Goal: Navigation & Orientation: Find specific page/section

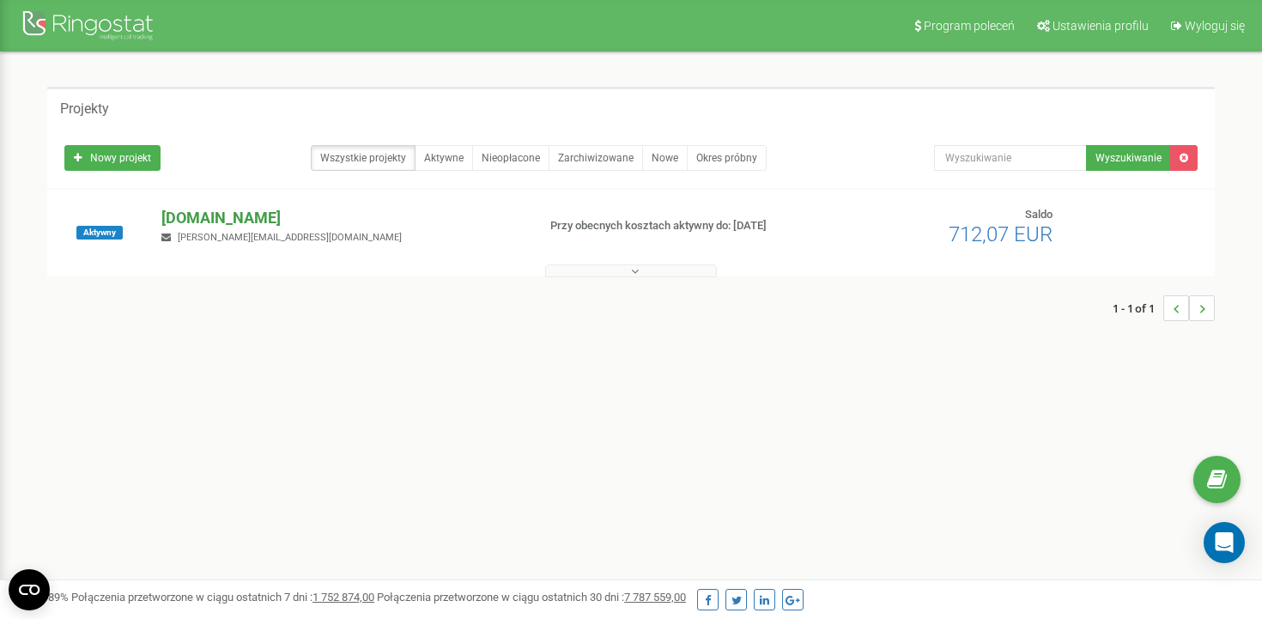
click at [300, 212] on p "[DOMAIN_NAME]" at bounding box center [341, 218] width 361 height 22
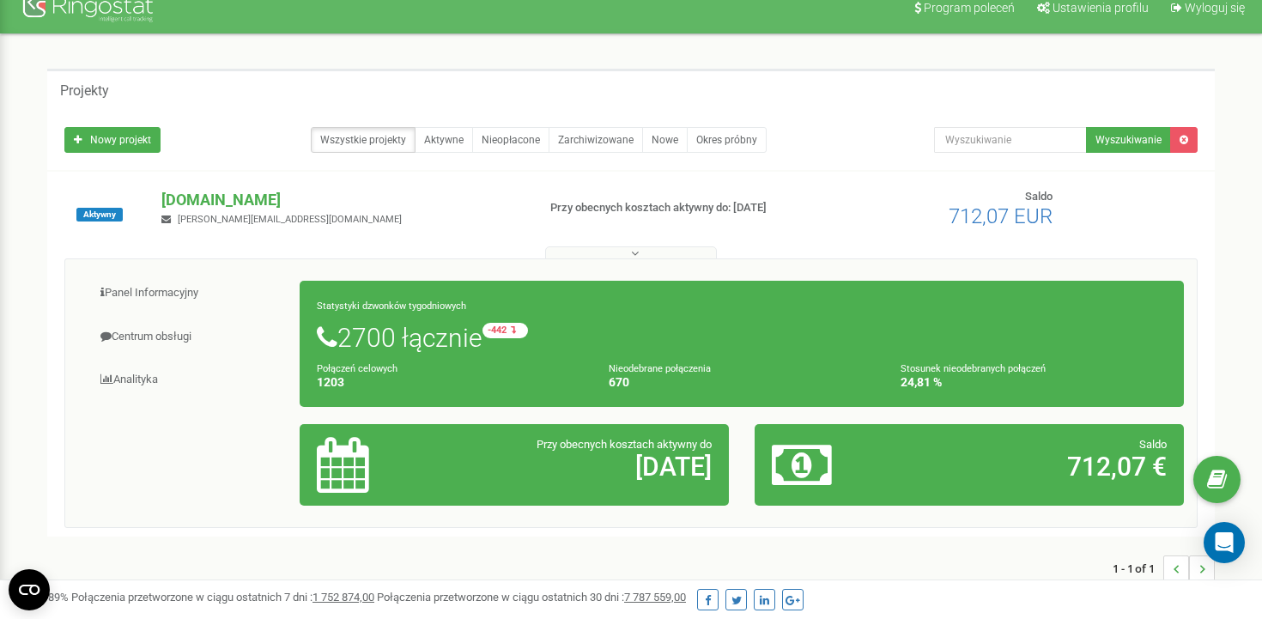
scroll to position [20, 0]
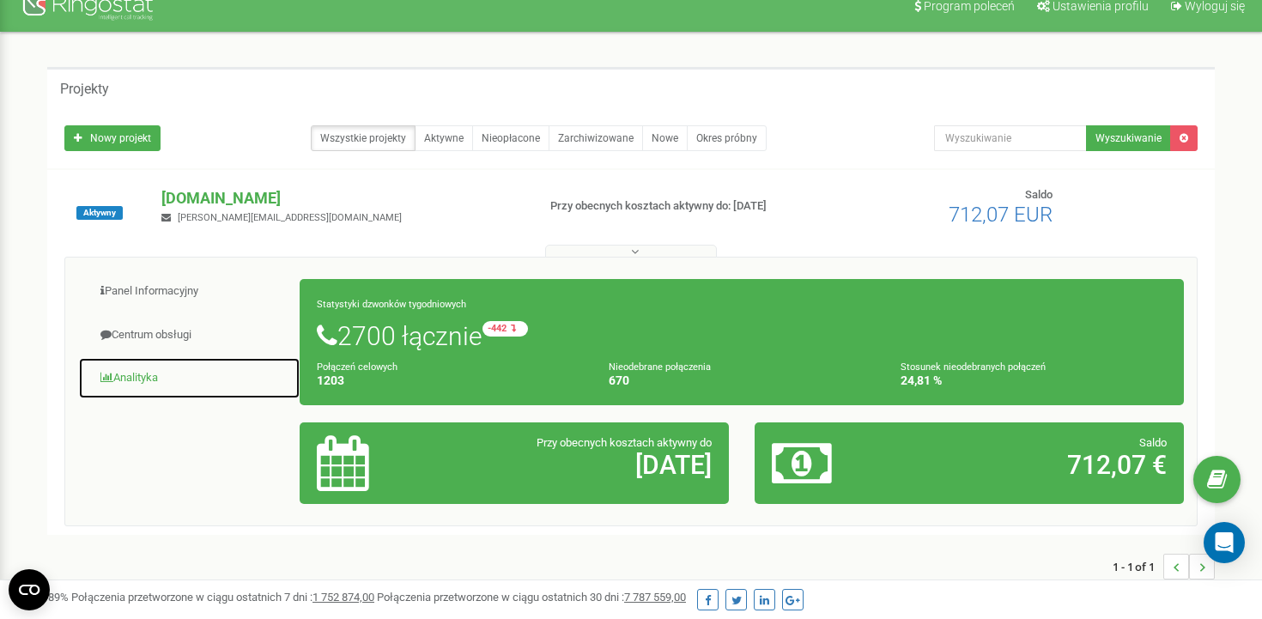
click at [197, 379] on link "Analityka" at bounding box center [189, 378] width 222 height 42
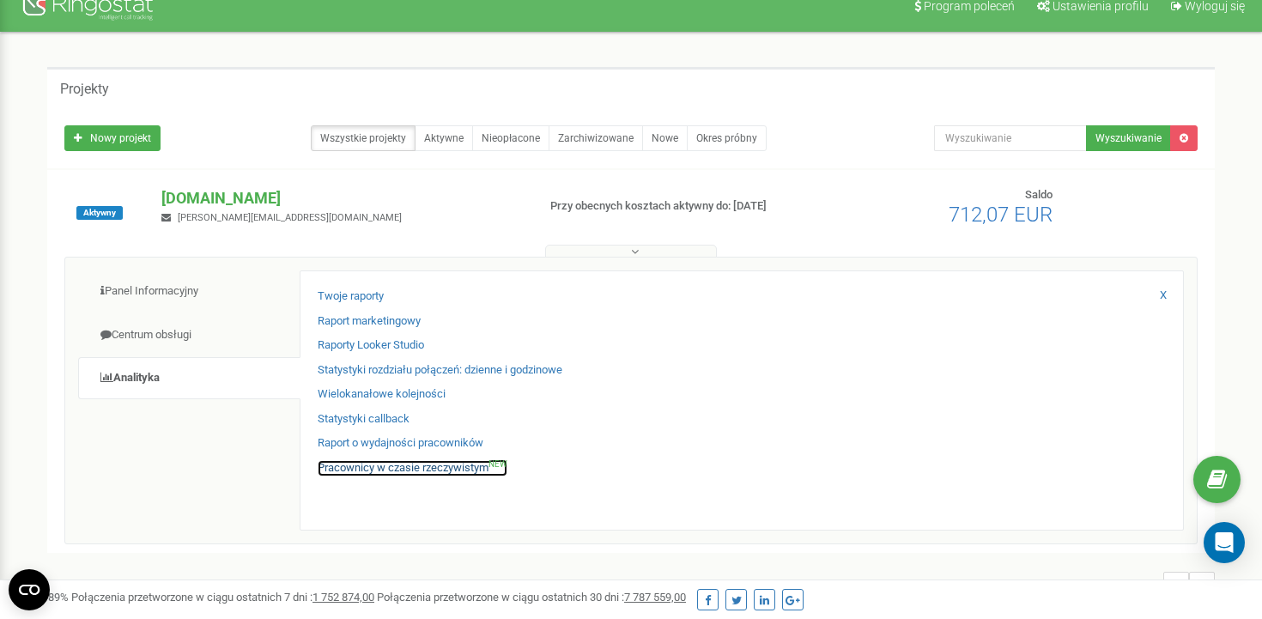
click at [427, 467] on link "Pracownicy w czasie rzeczywistym NEW" at bounding box center [413, 468] width 190 height 16
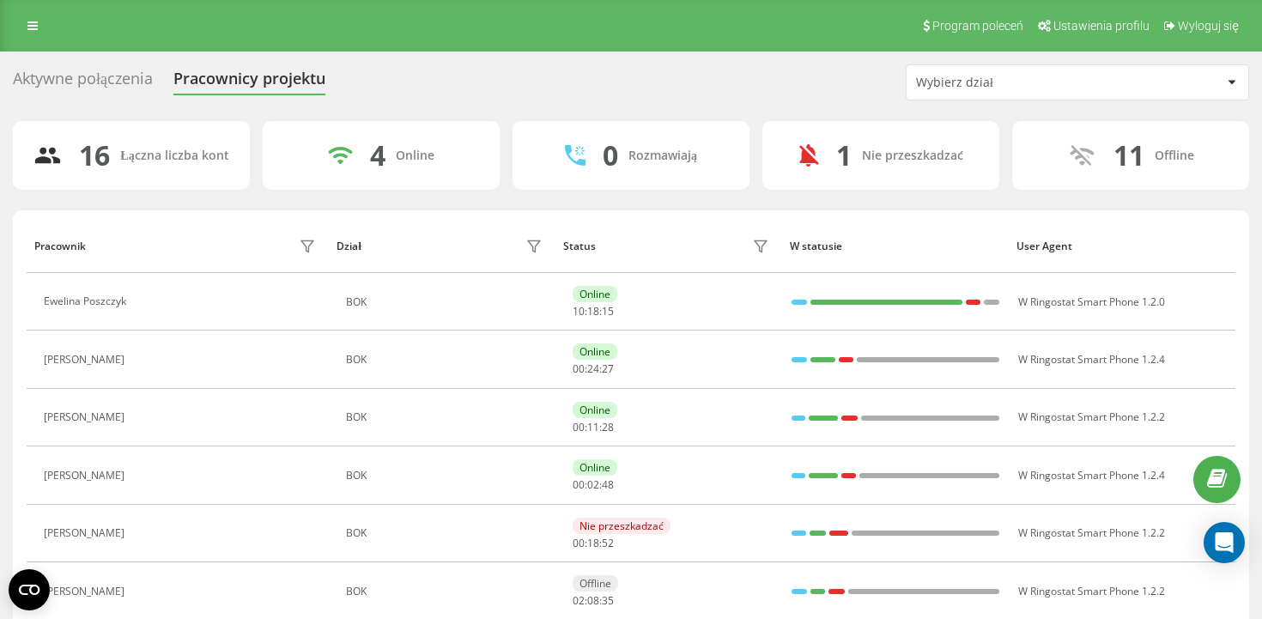
click at [1086, 86] on div "Wybierz dział" at bounding box center [1018, 83] width 205 height 15
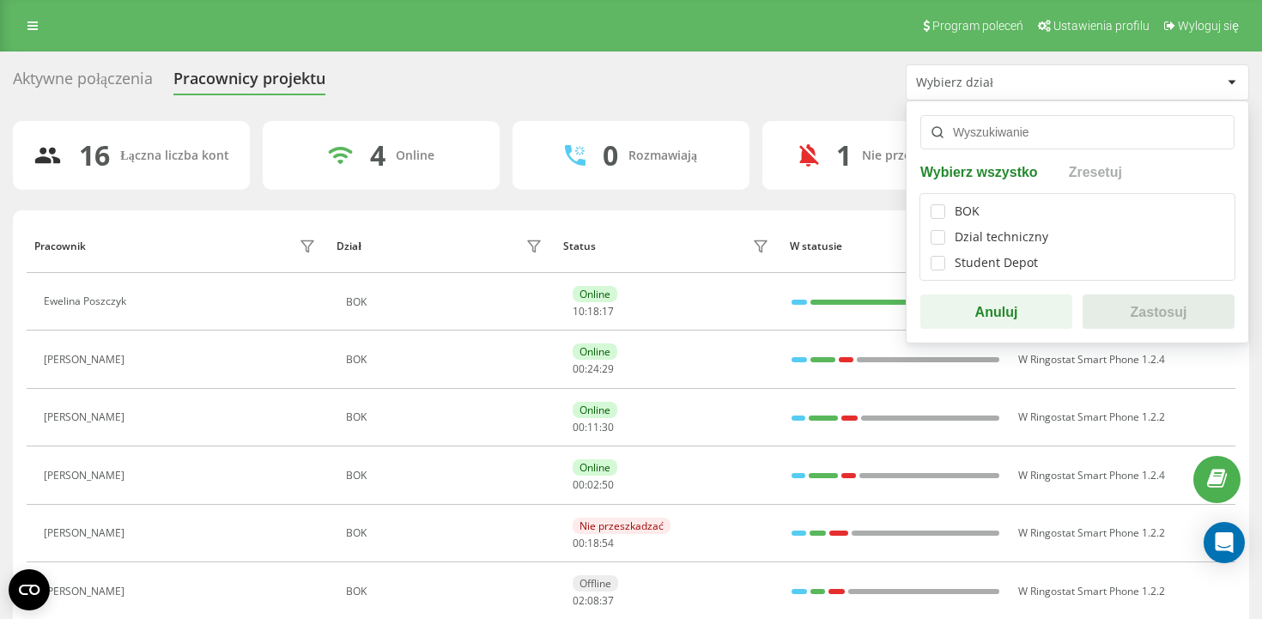
click at [942, 220] on div "BOK Dzial techniczny Student Depot" at bounding box center [1077, 237] width 316 height 88
click at [931, 204] on label at bounding box center [937, 204] width 15 height 0
checkbox input "true"
click at [943, 256] on label at bounding box center [937, 256] width 15 height 0
checkbox input "true"
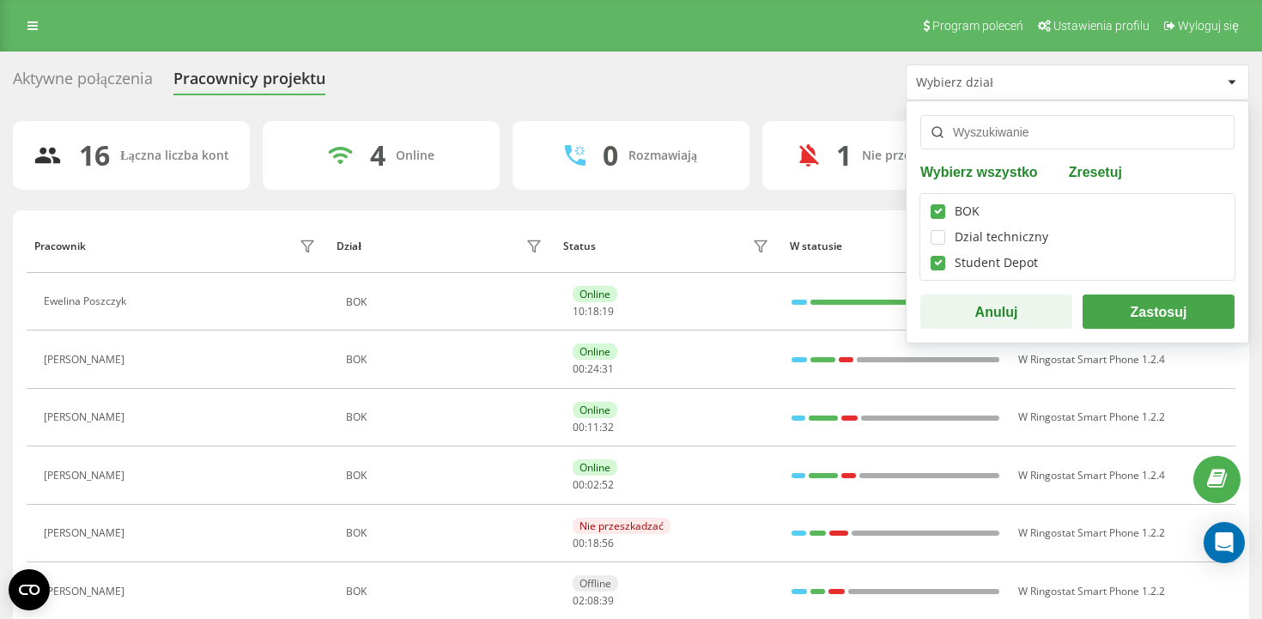
click at [1128, 320] on button "Zastosuj" at bounding box center [1158, 311] width 152 height 34
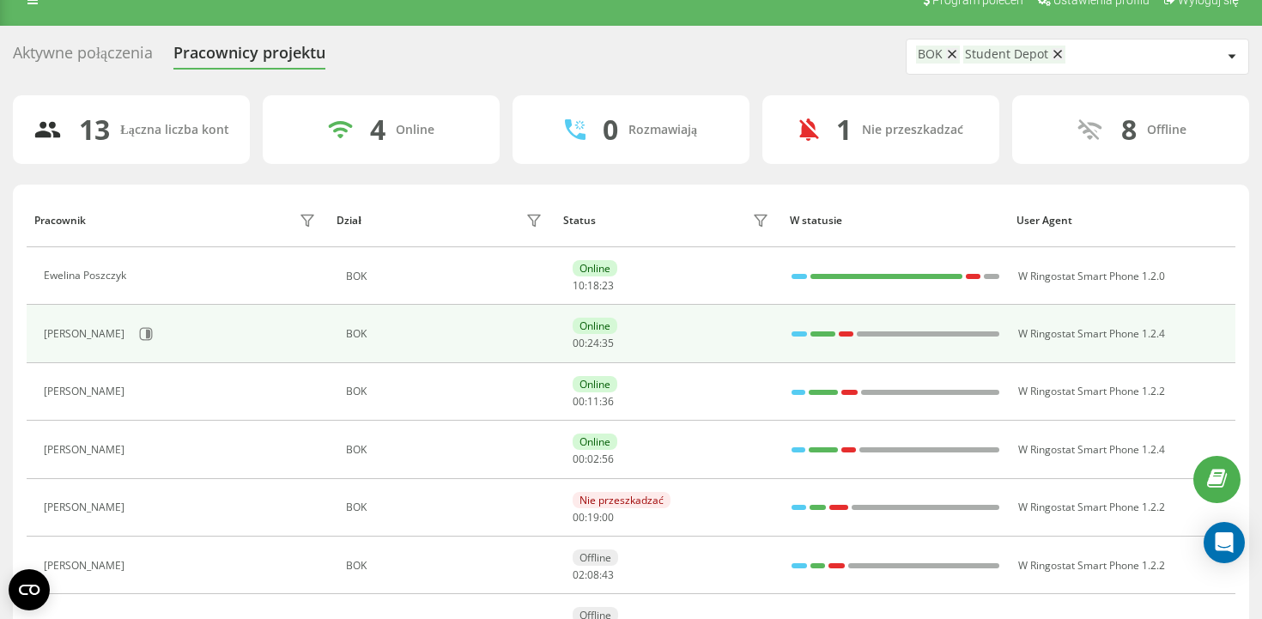
scroll to position [23, 0]
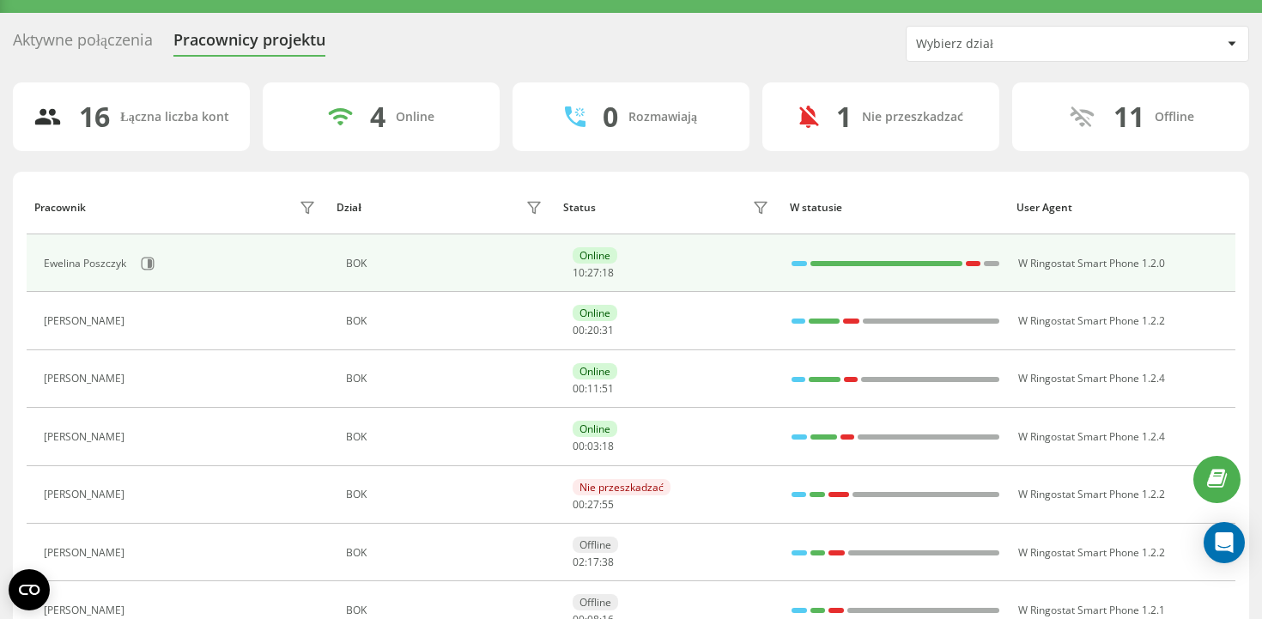
scroll to position [40, 0]
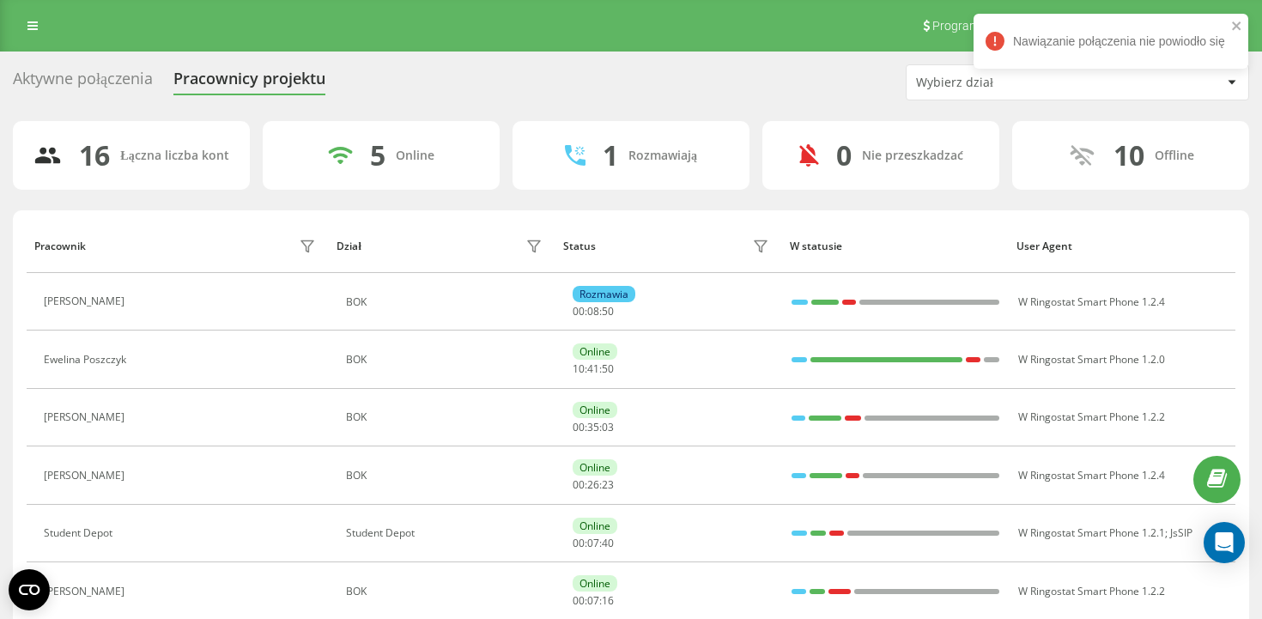
click at [47, 3] on div "Program poleceń Ustawienia profilu Wyloguj się" at bounding box center [631, 26] width 1262 height 52
click at [37, 15] on link at bounding box center [32, 26] width 31 height 24
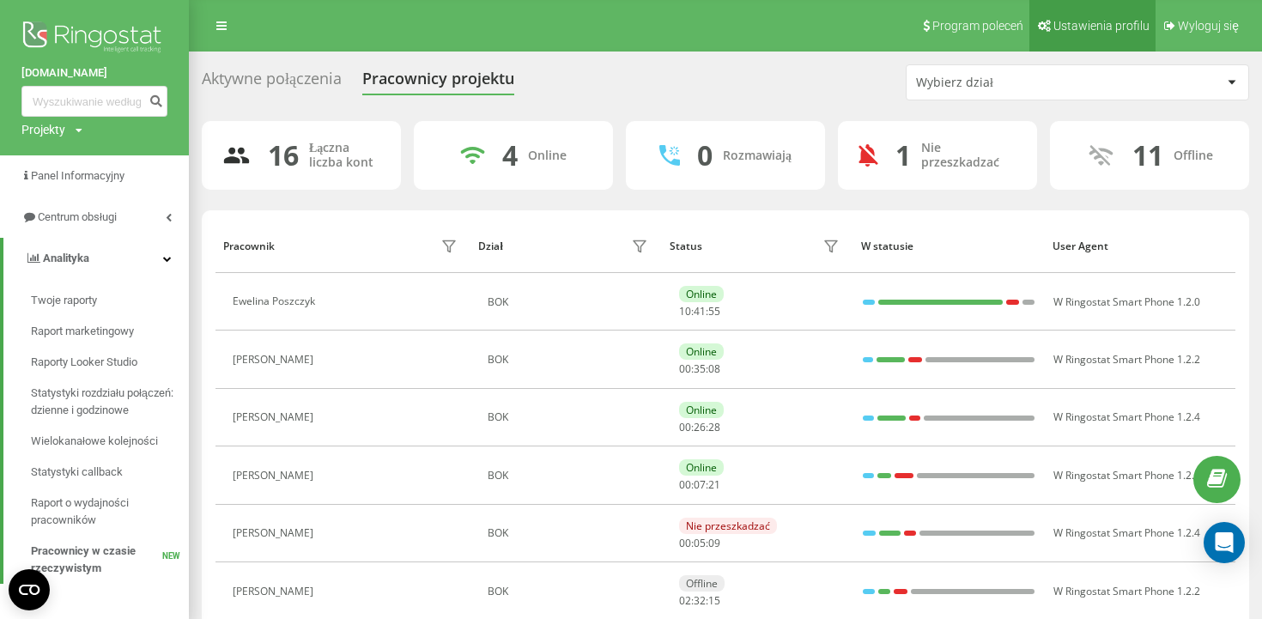
click at [1091, 30] on span "Ustawienia profilu" at bounding box center [1101, 26] width 96 height 14
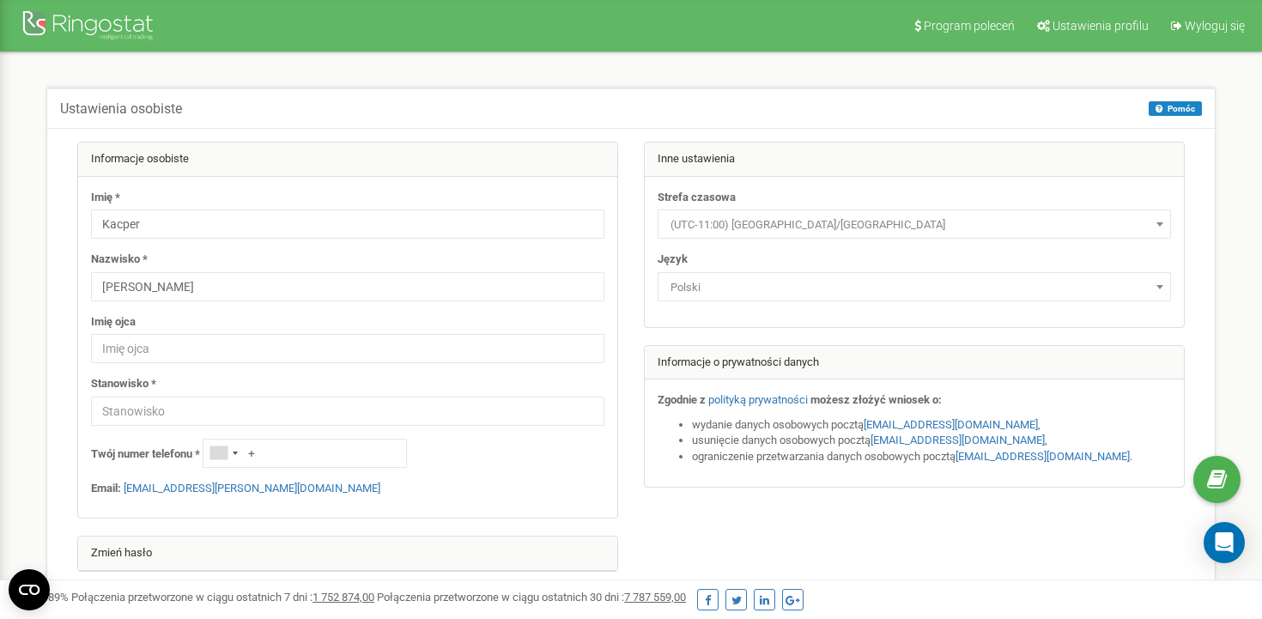
click at [102, 60] on div "Ustawienia osobiste [GEOGRAPHIC_DATA] [GEOGRAPHIC_DATA] Na tej stronie możesz e…" at bounding box center [631, 381] width 1236 height 659
click at [115, 42] on div at bounding box center [89, 27] width 137 height 41
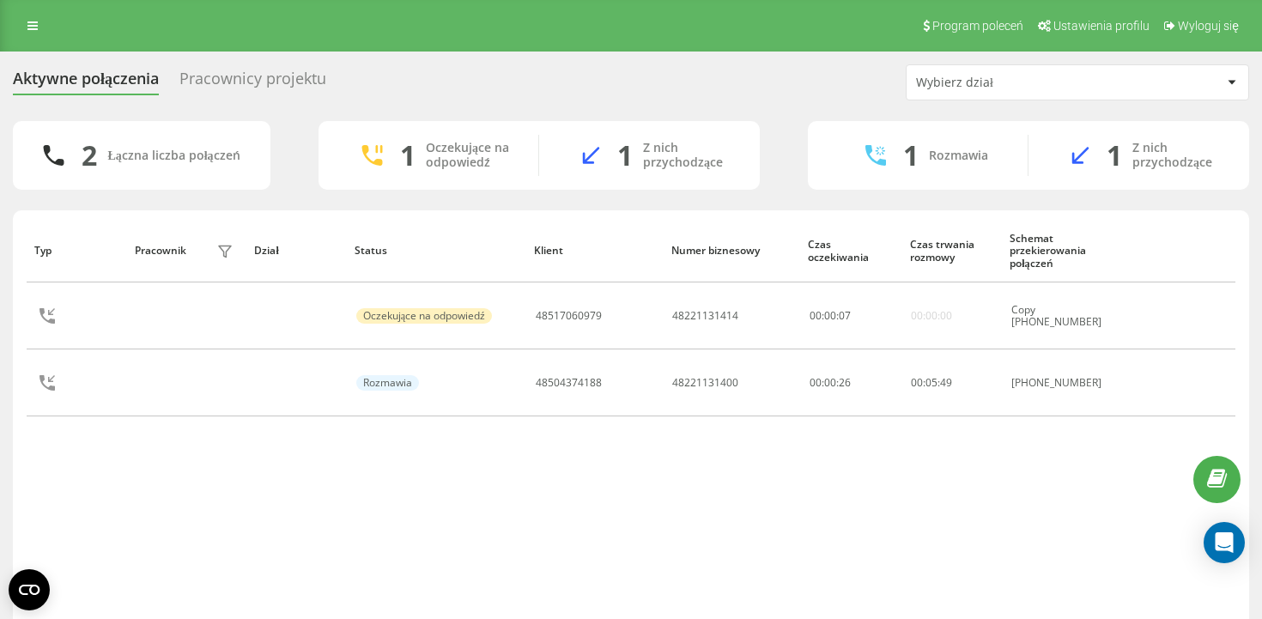
click at [39, 44] on div "Program poleceń Ustawienia profilu Wyloguj się" at bounding box center [631, 26] width 1262 height 52
click at [39, 29] on link at bounding box center [32, 26] width 31 height 24
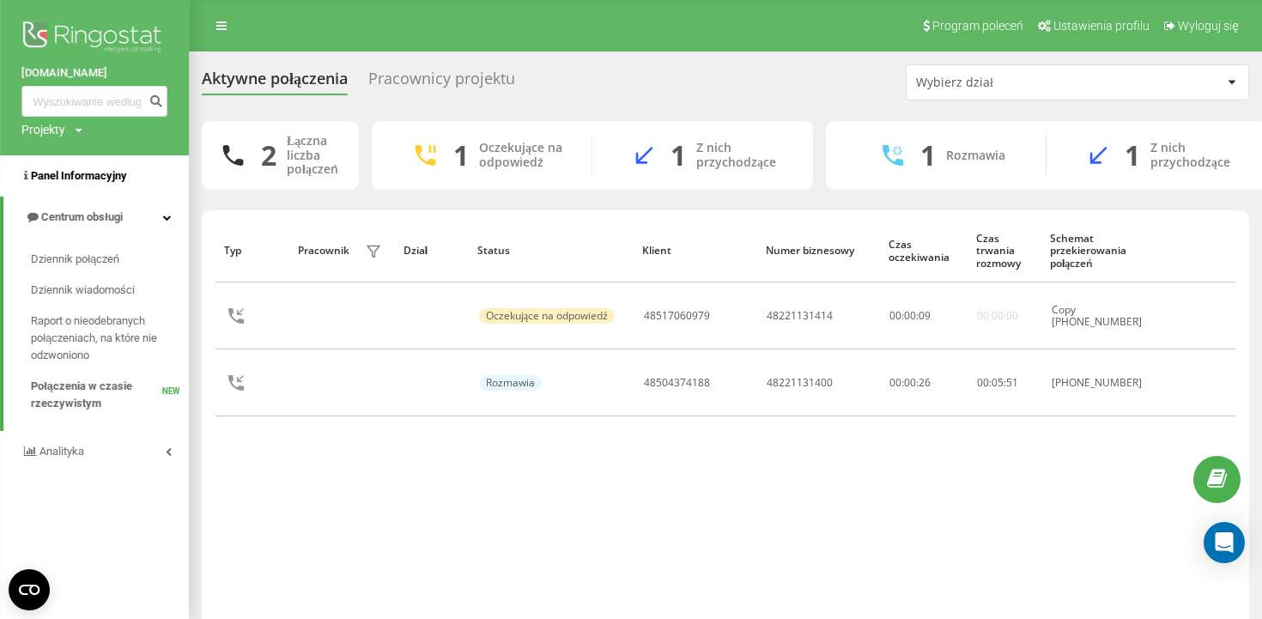
click at [84, 167] on link "Panel Informacyjny" at bounding box center [94, 175] width 189 height 41
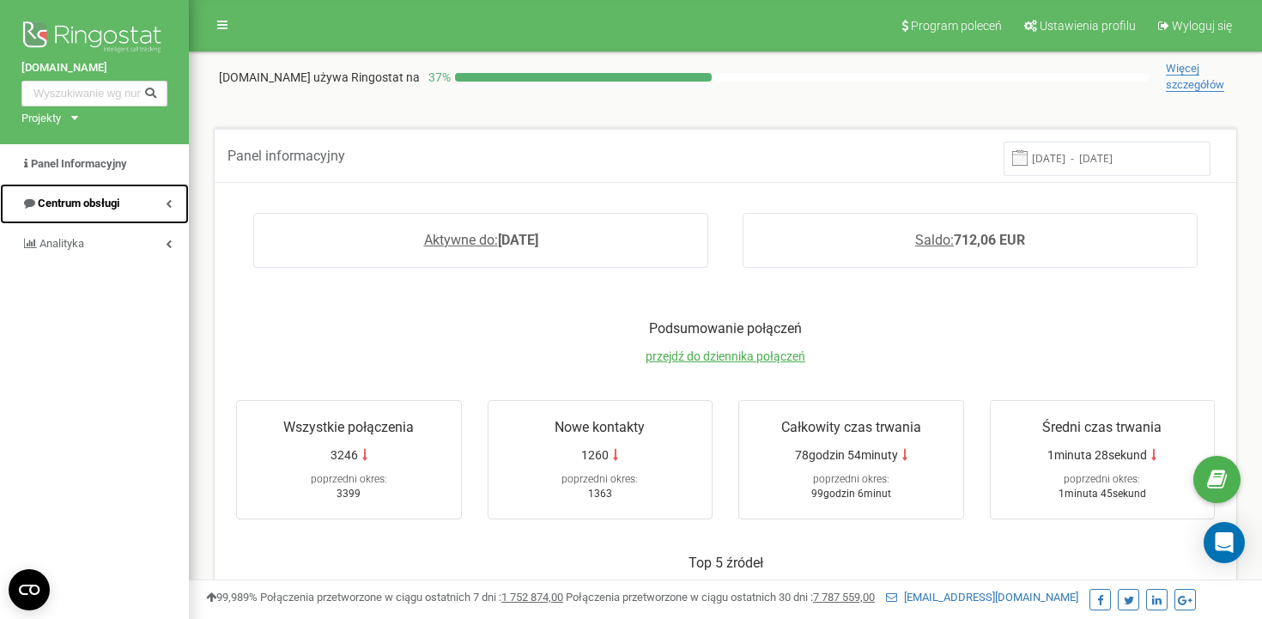
click at [91, 216] on link "Centrum obsługi" at bounding box center [94, 204] width 189 height 40
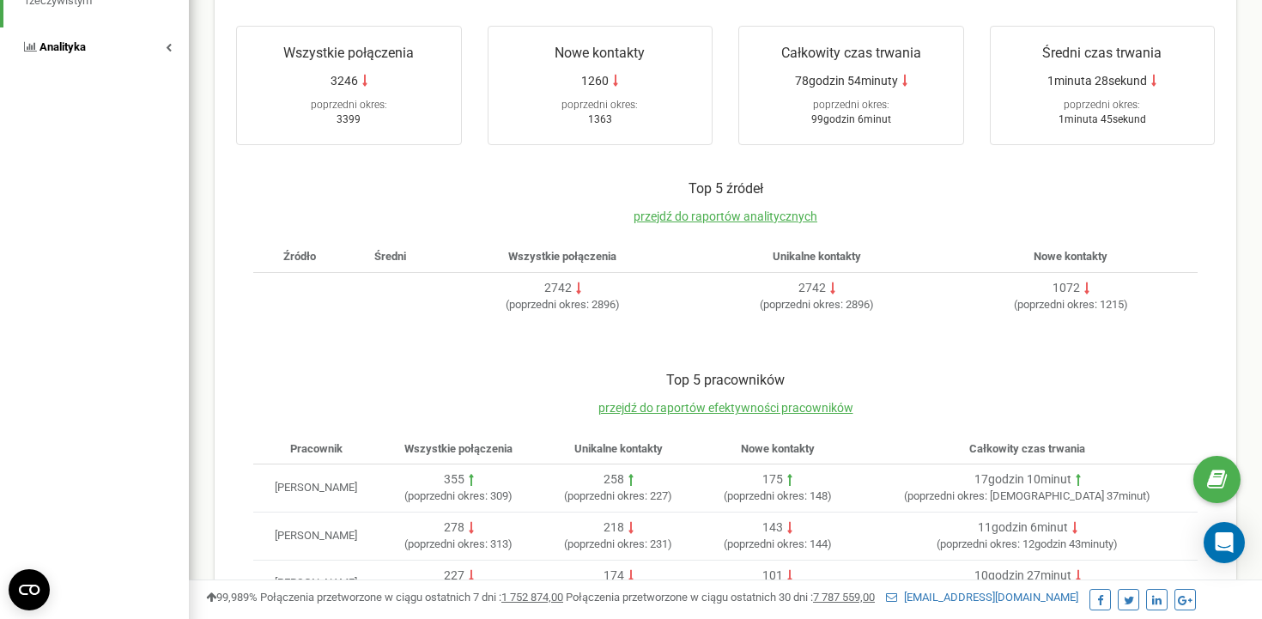
scroll to position [529, 0]
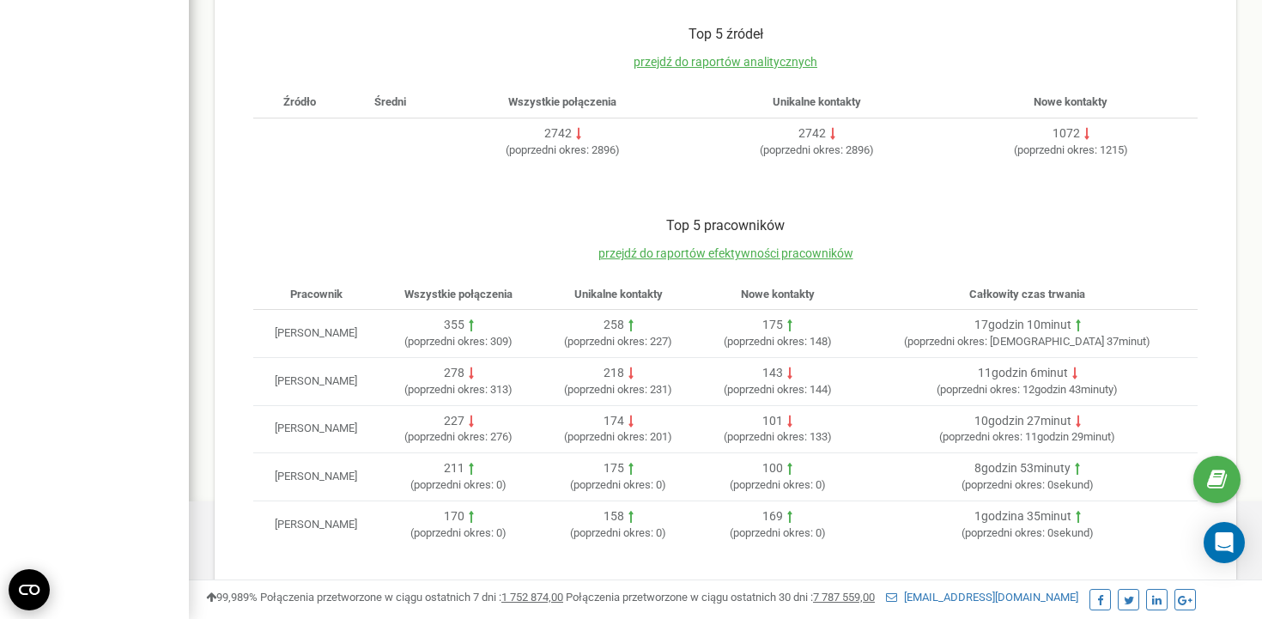
click at [31, 585] on icon "Open CMP widget" at bounding box center [29, 590] width 21 height 10
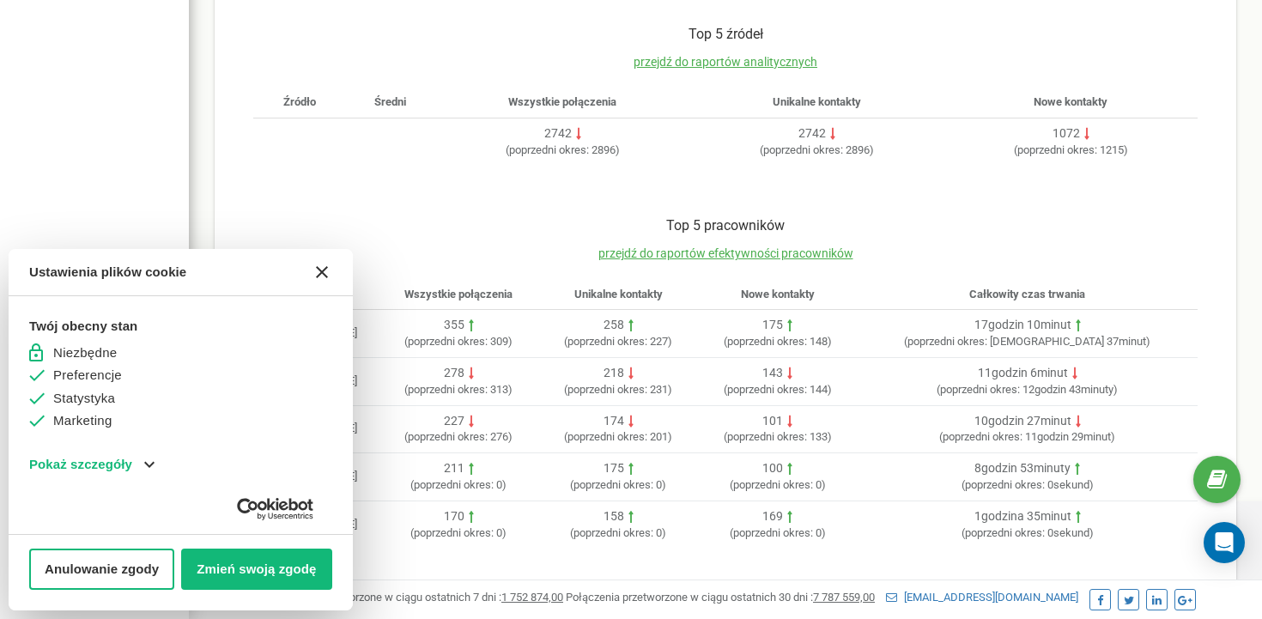
click at [327, 270] on button "[#WIDGET_ICON_CROSS#]" at bounding box center [321, 271] width 41 height 41
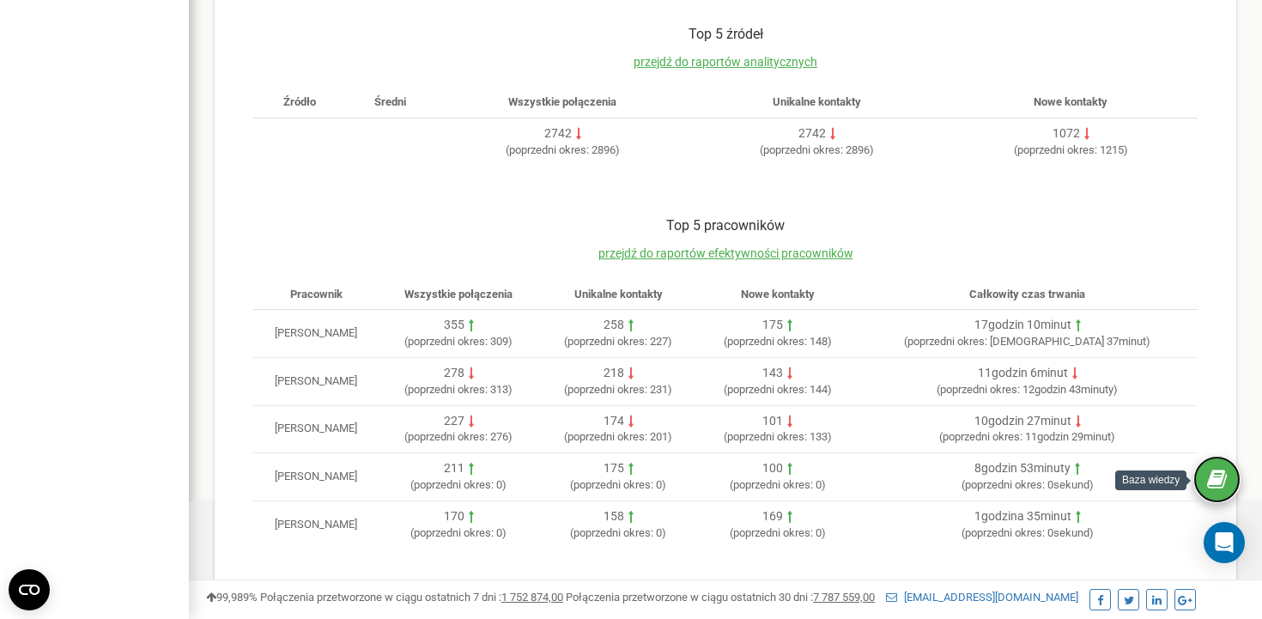
click at [1227, 464] on link at bounding box center [1216, 479] width 47 height 47
click at [1223, 552] on icon "Open Intercom Messenger" at bounding box center [1224, 542] width 22 height 22
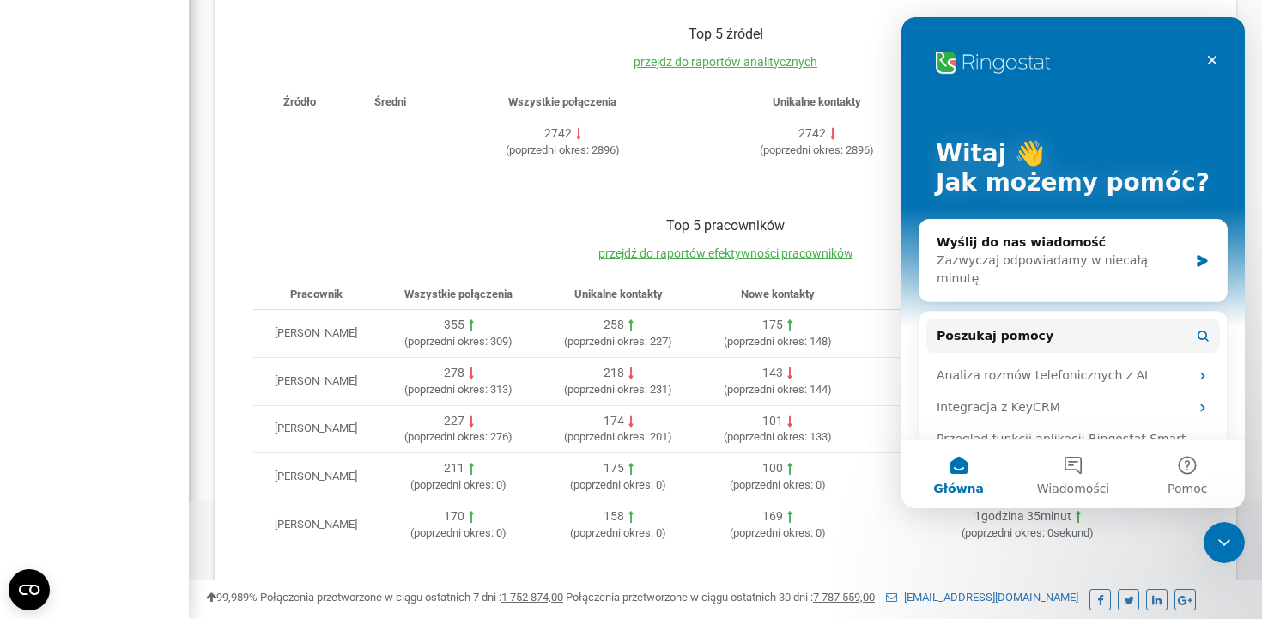
scroll to position [0, 0]
click at [1226, 530] on icon "Zamknij komunikator Intercom" at bounding box center [1221, 540] width 21 height 21
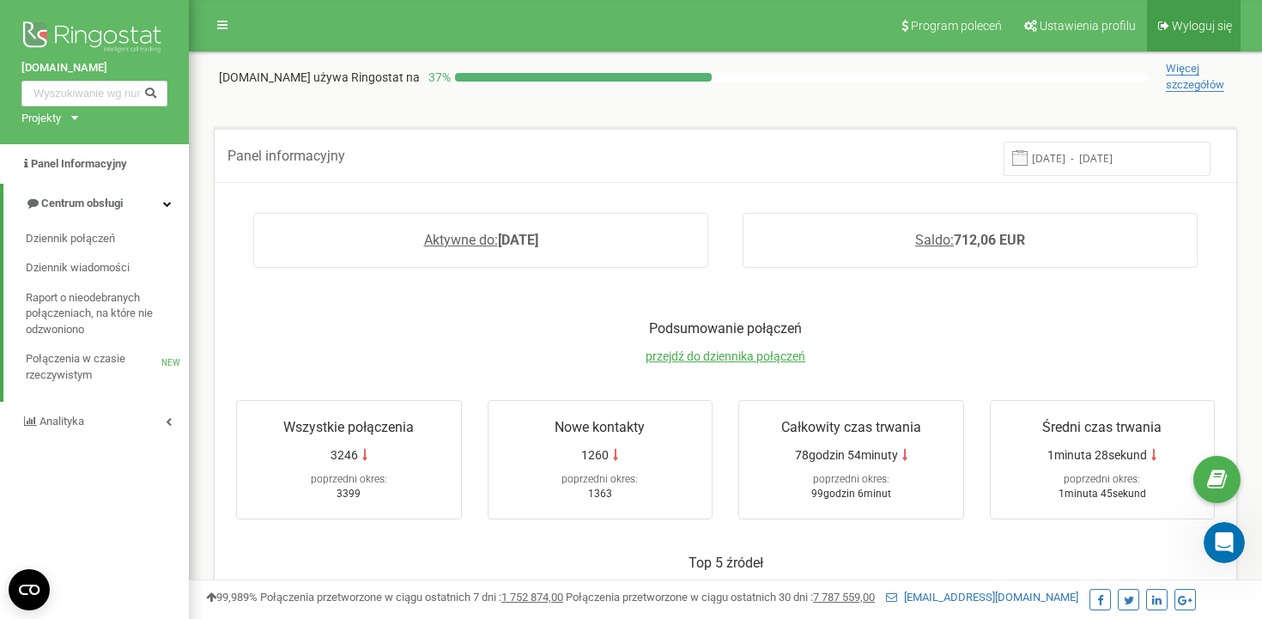
click at [1192, 30] on span "Wyloguj się" at bounding box center [1202, 26] width 60 height 14
